Goal: Transaction & Acquisition: Purchase product/service

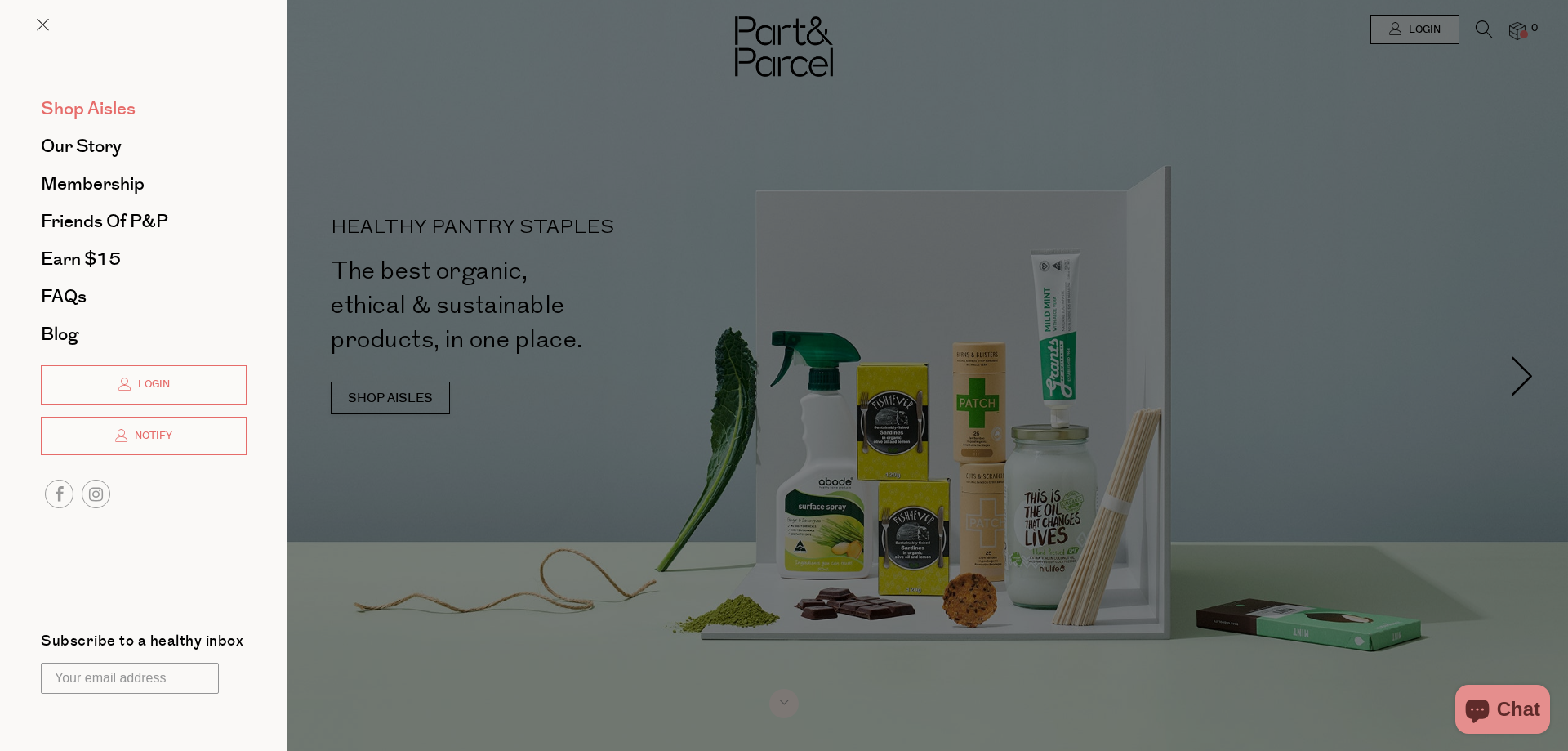
click at [108, 106] on span "Shop Aisles" at bounding box center [88, 109] width 95 height 27
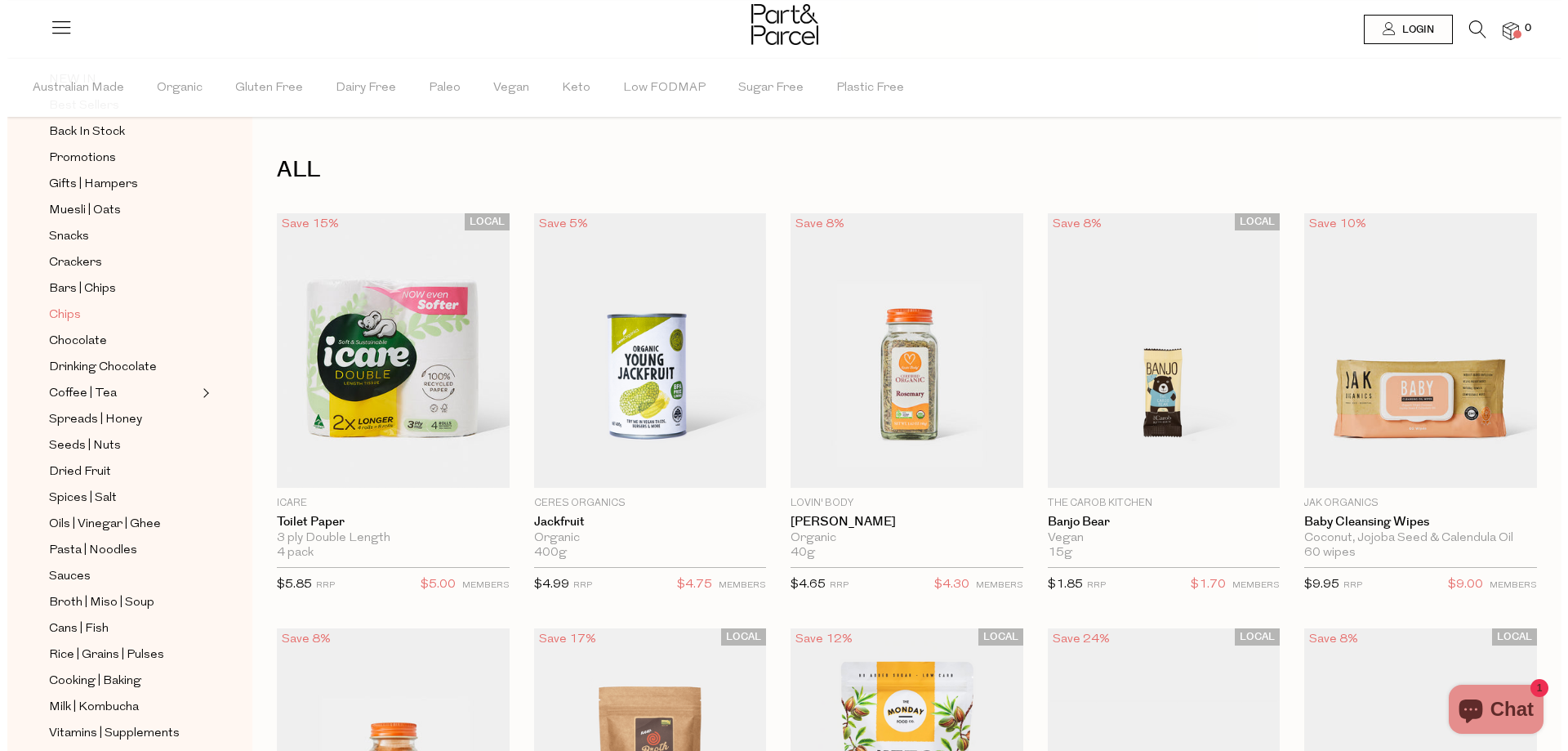
scroll to position [58, 0]
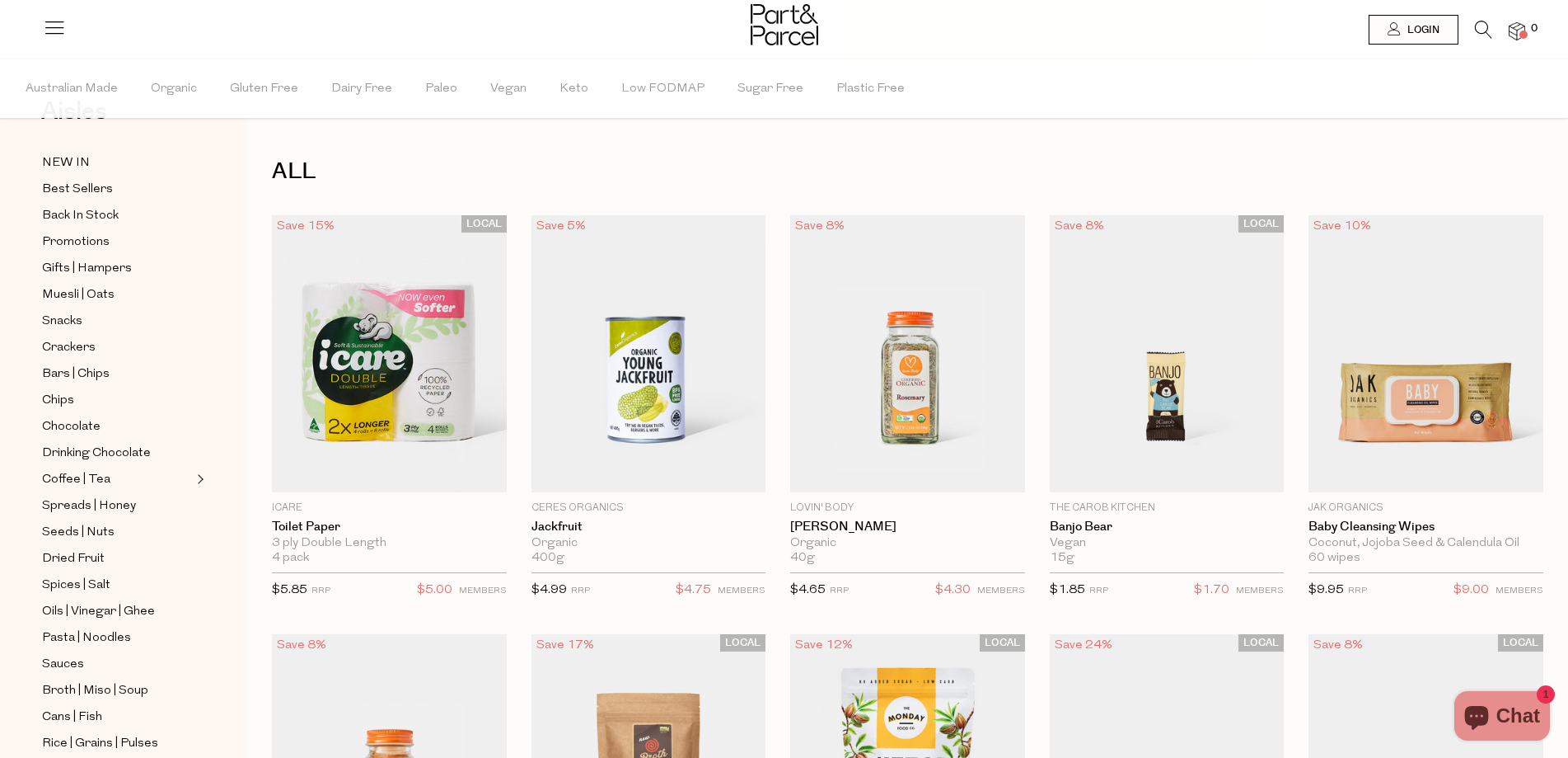
click at [1483, 27] on icon at bounding box center [1483, 29] width 17 height 18
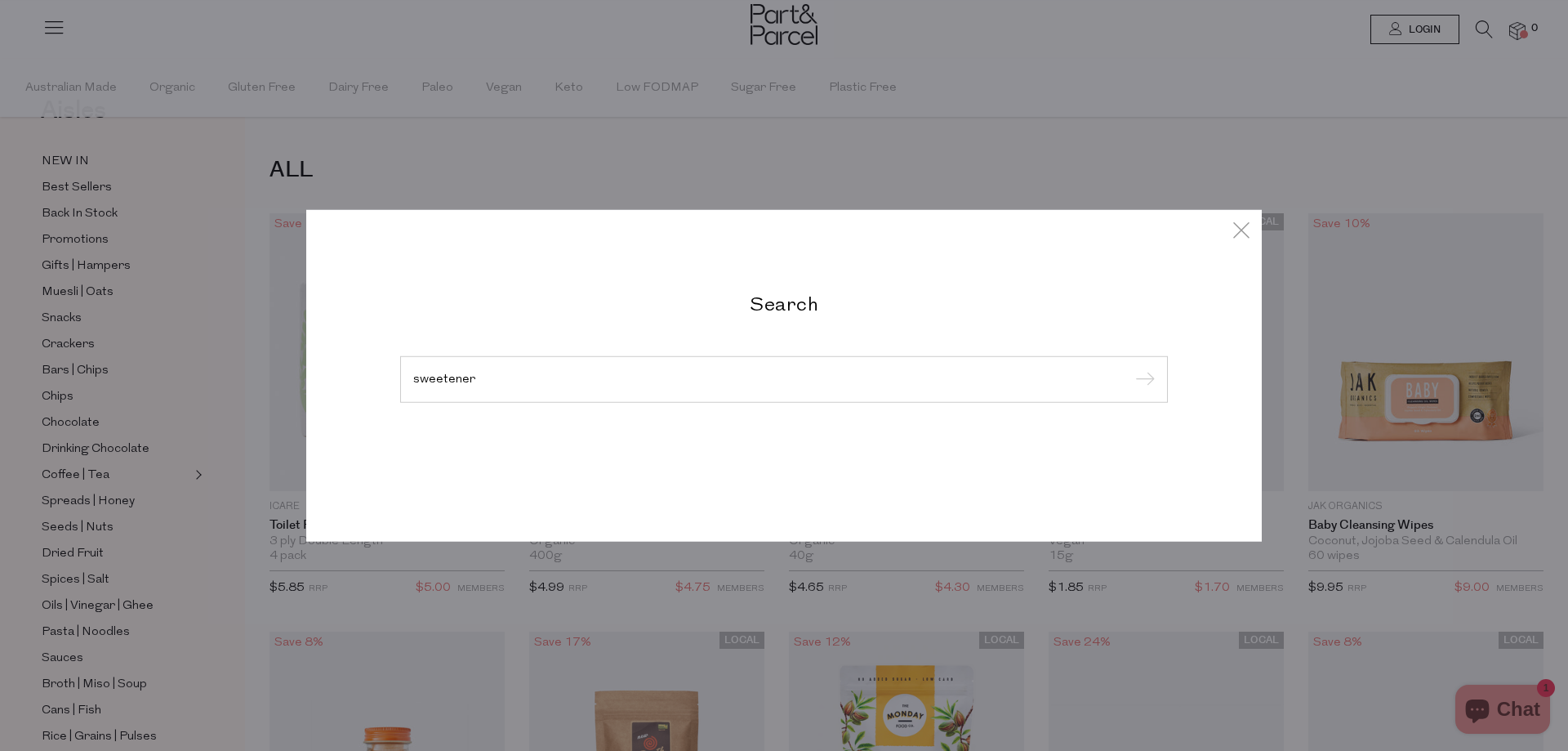
type input "sweetener"
click at [1131, 368] on input "submit" at bounding box center [1143, 380] width 25 height 25
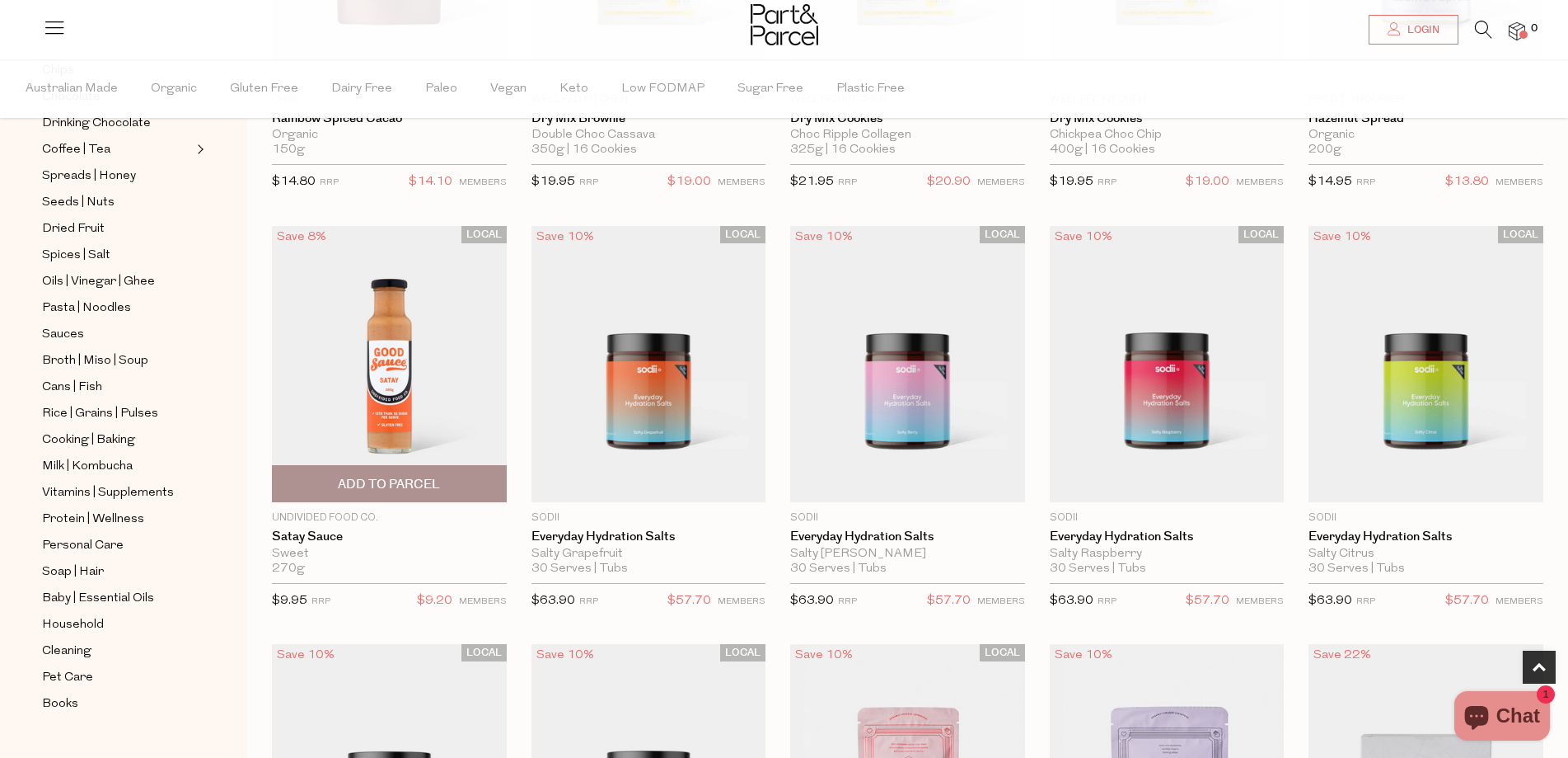
scroll to position [824, 0]
